Goal: Check status: Check status

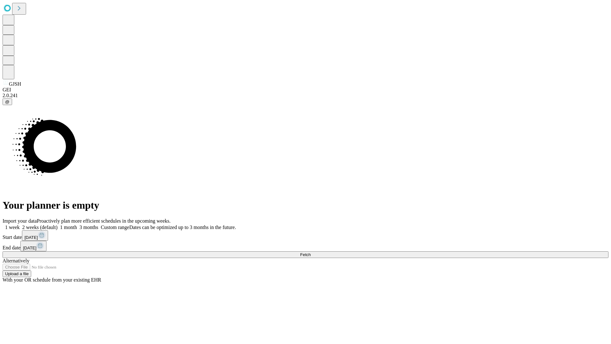
click at [311, 252] on span "Fetch" at bounding box center [305, 254] width 10 height 5
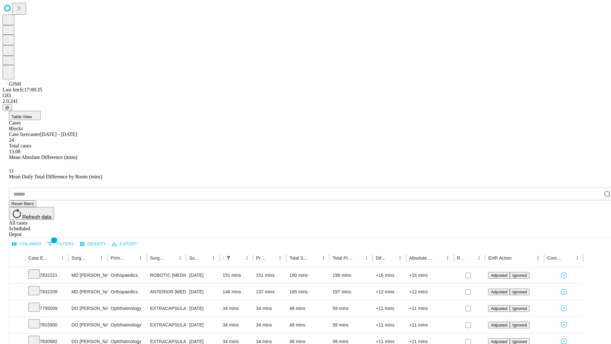
click at [570, 226] on div "Scheduled" at bounding box center [312, 229] width 606 height 6
